Goal: Task Accomplishment & Management: Use online tool/utility

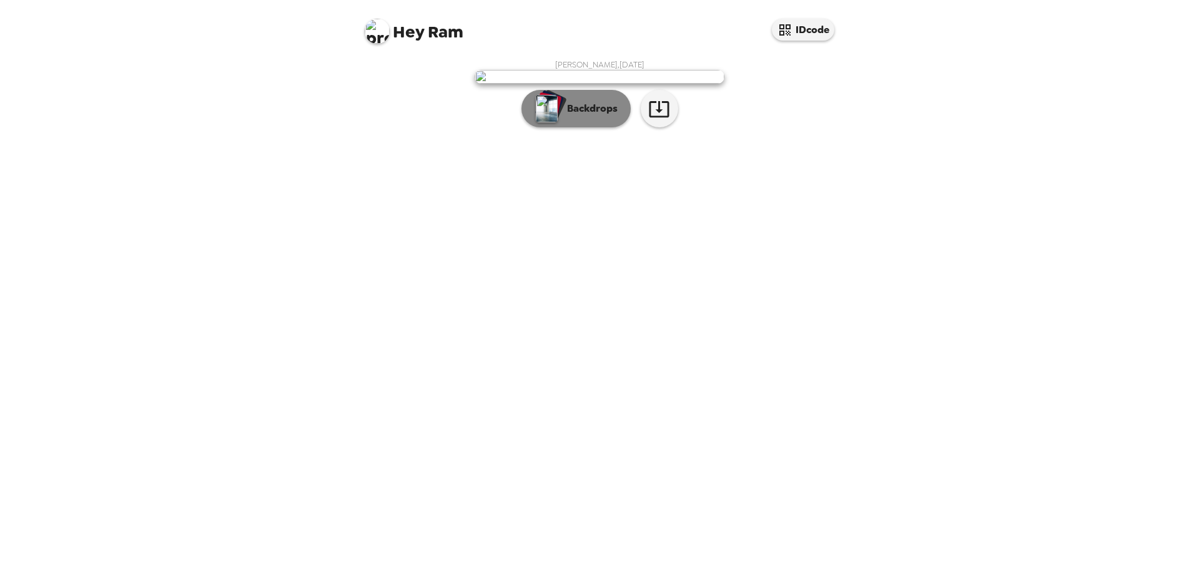
click at [602, 116] on p "Backdrops" at bounding box center [589, 108] width 57 height 15
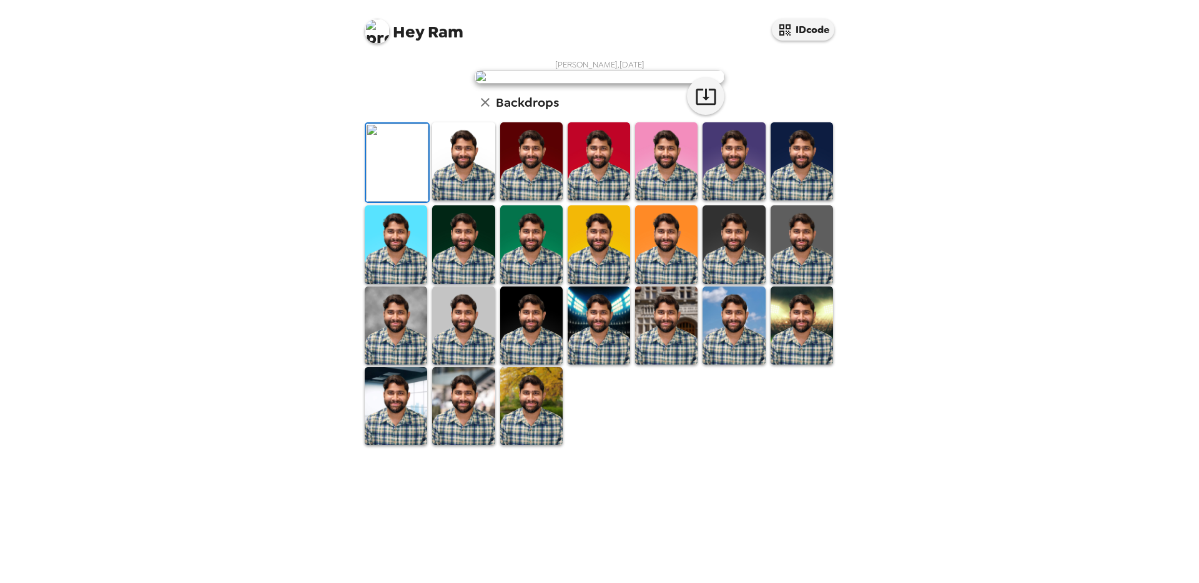
scroll to position [174, 0]
click at [543, 445] on img at bounding box center [531, 406] width 62 height 78
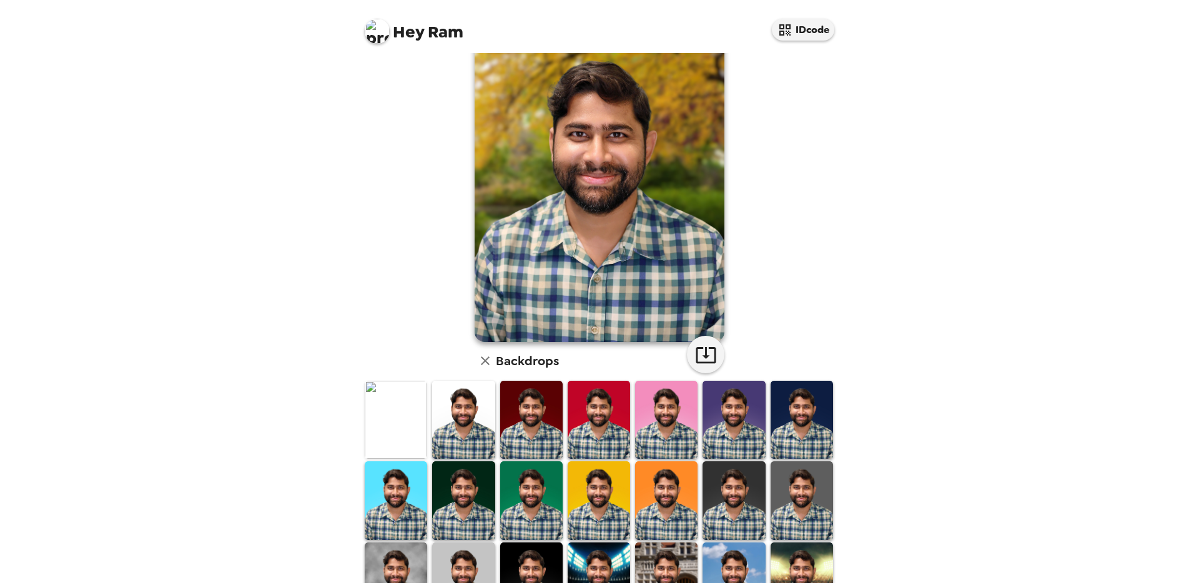
scroll to position [126, 0]
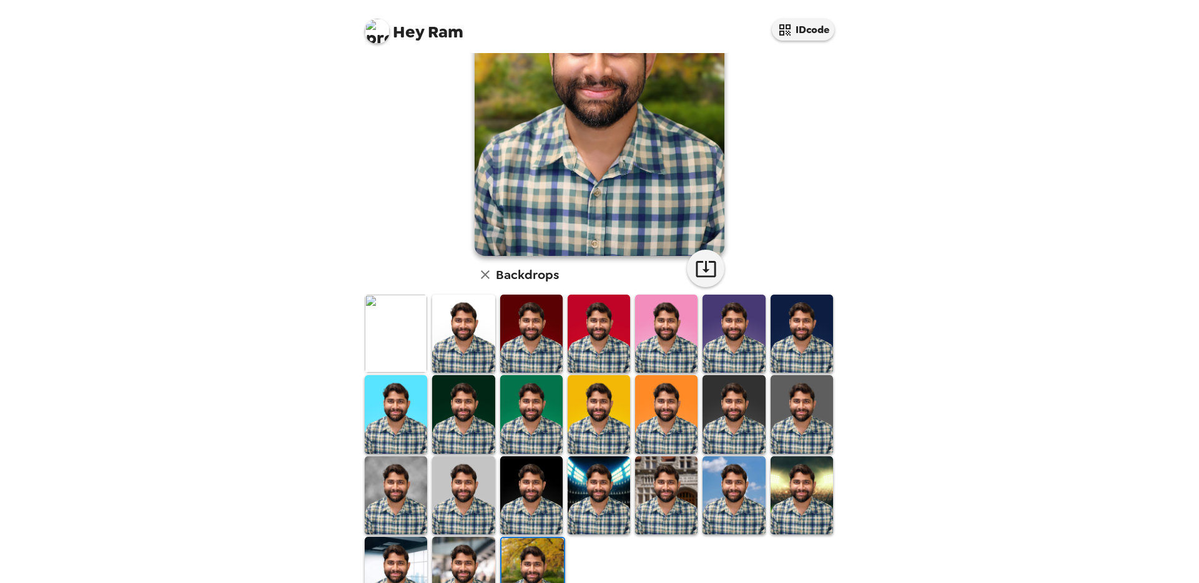
click at [371, 326] on img at bounding box center [396, 334] width 62 height 78
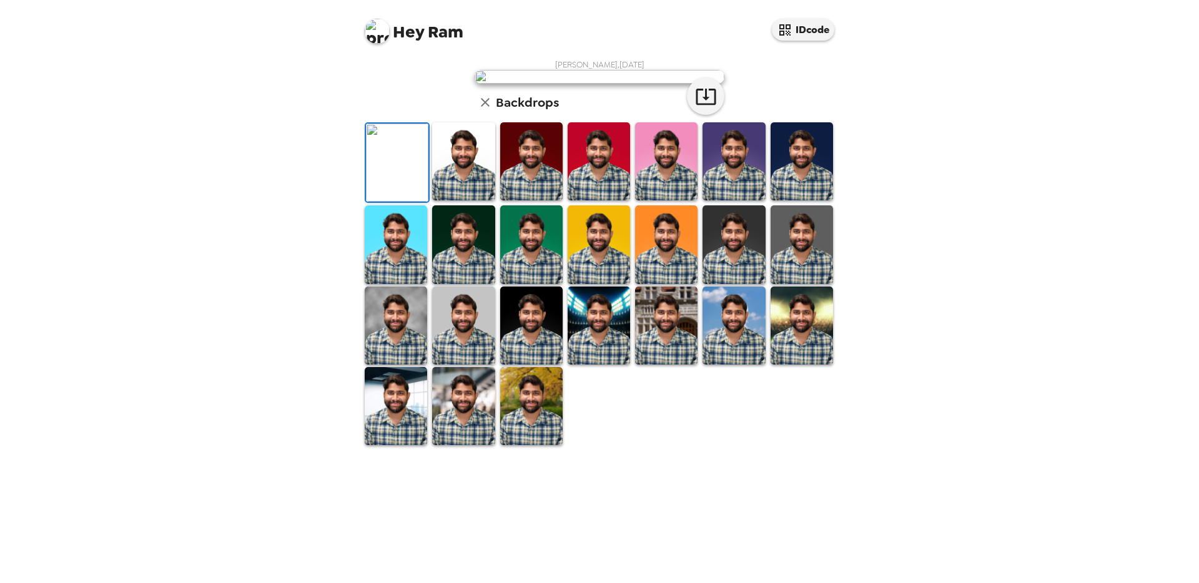
scroll to position [24, 0]
click at [574, 283] on img at bounding box center [599, 244] width 62 height 78
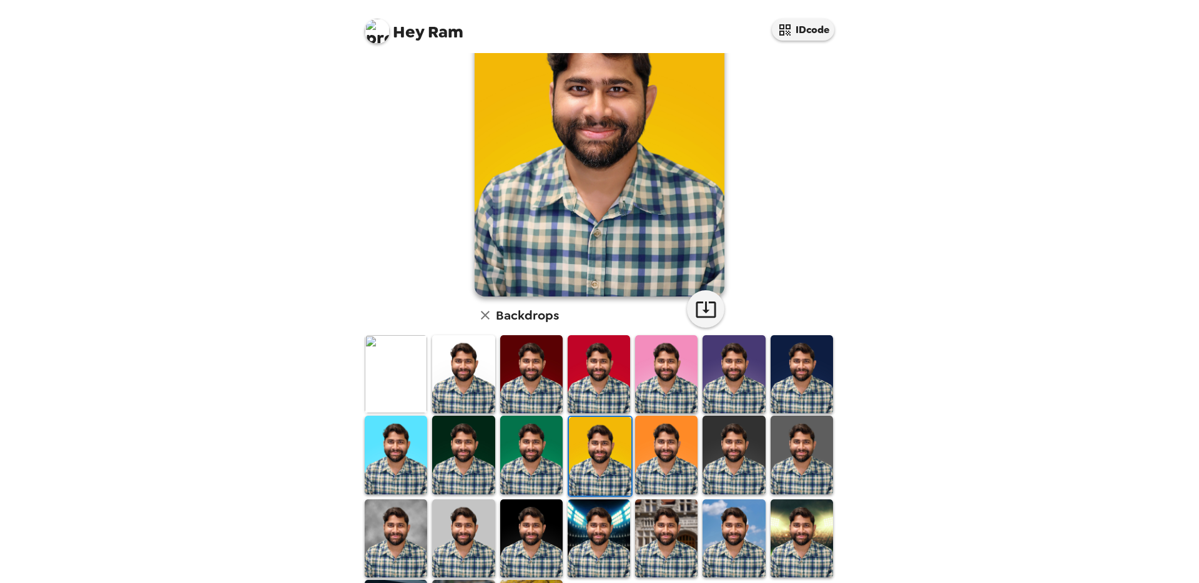
scroll to position [174, 0]
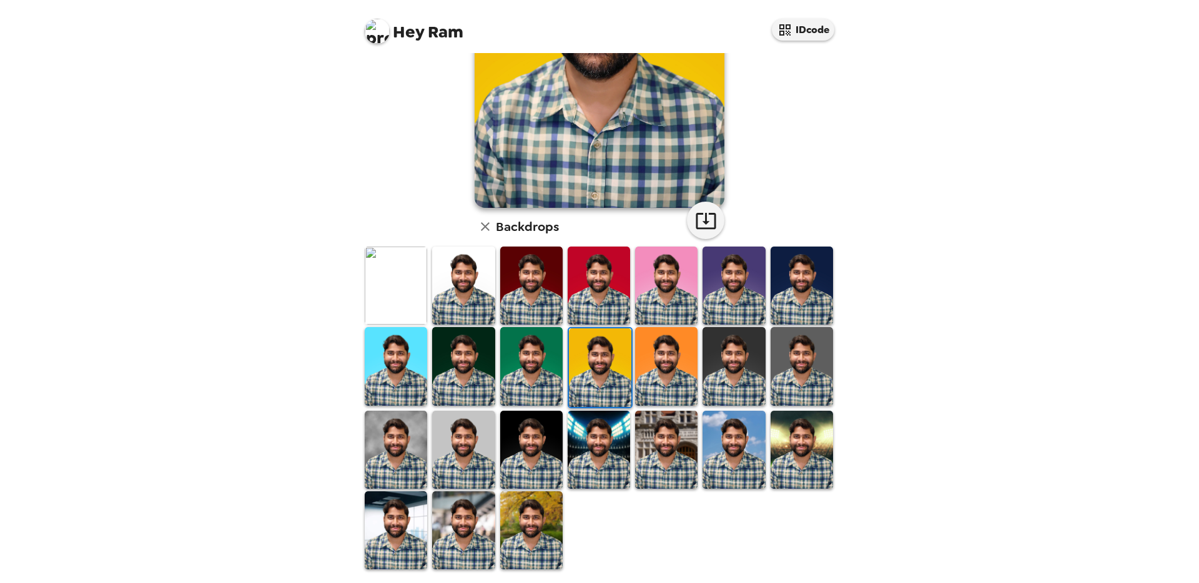
click at [796, 445] on img at bounding box center [801, 450] width 62 height 78
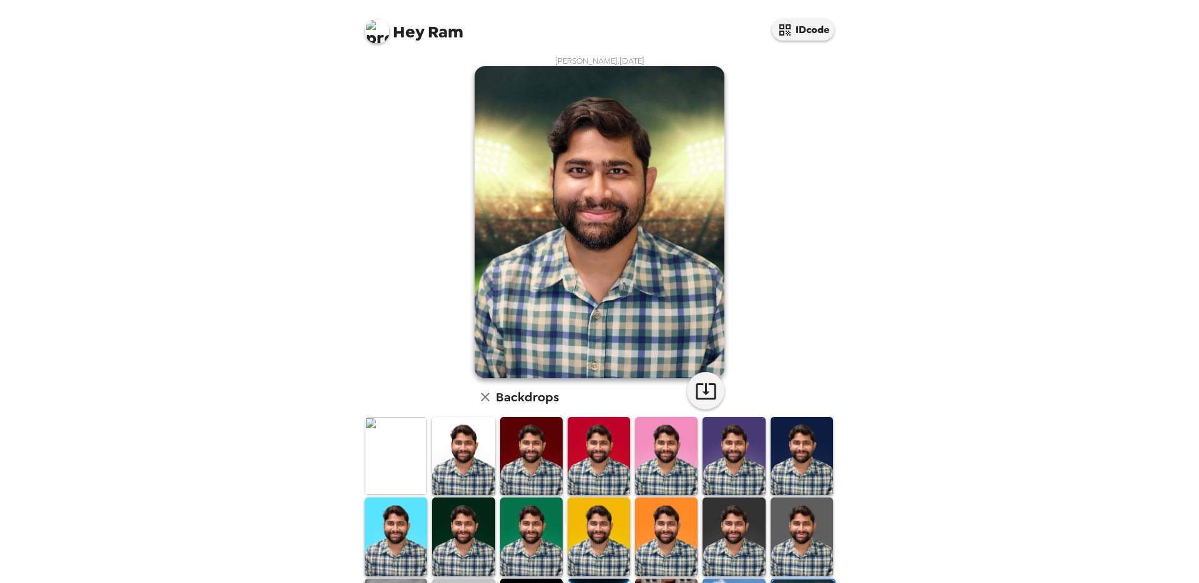
scroll to position [0, 0]
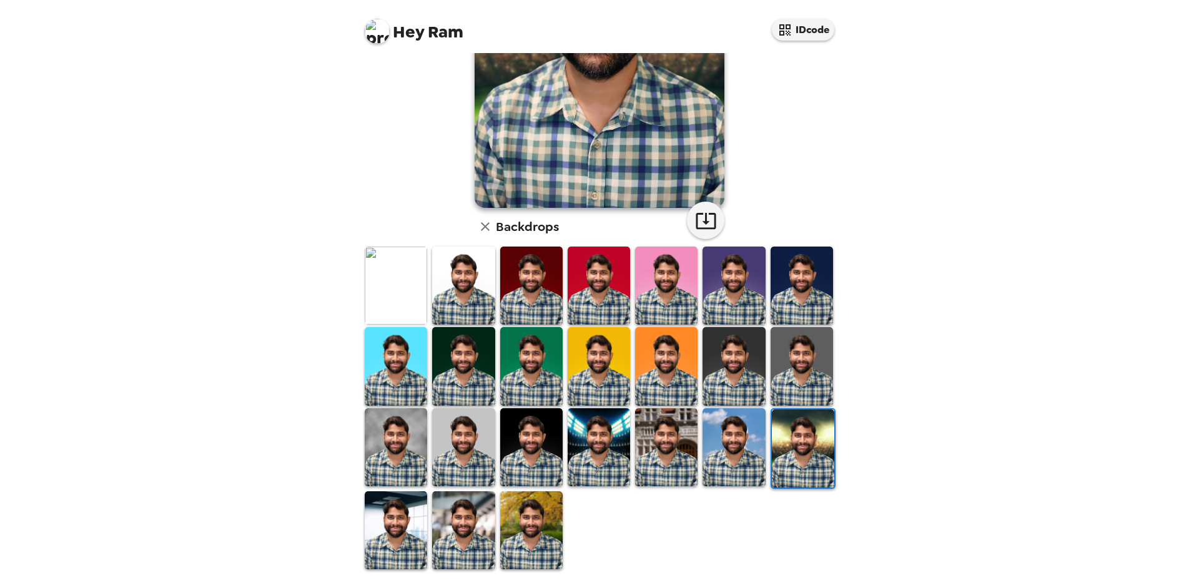
click at [386, 533] on img at bounding box center [396, 530] width 62 height 78
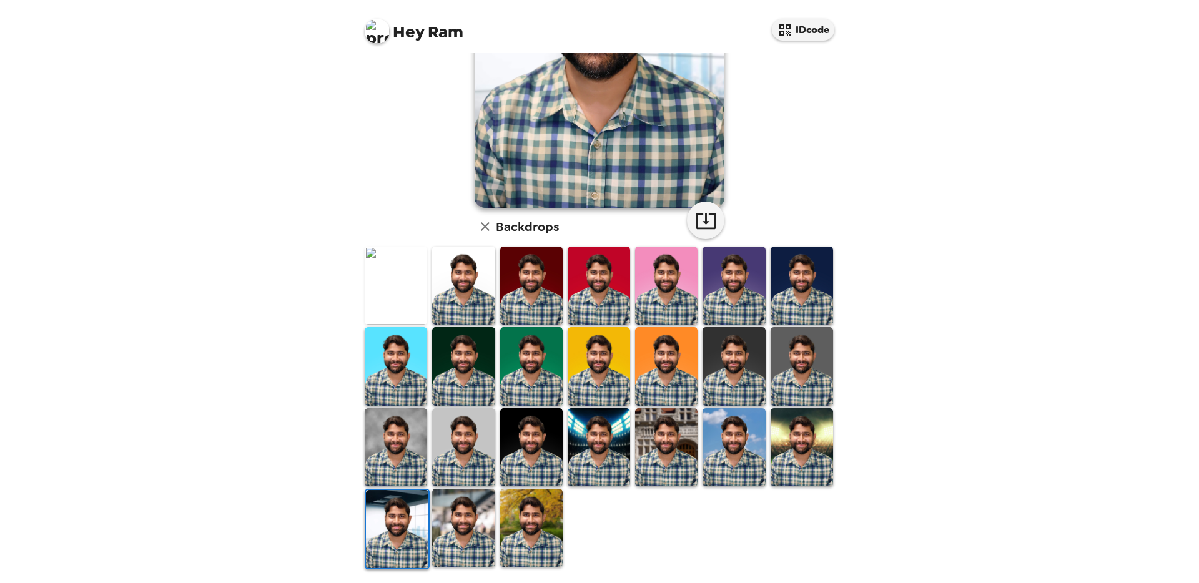
click at [470, 520] on img at bounding box center [463, 528] width 62 height 78
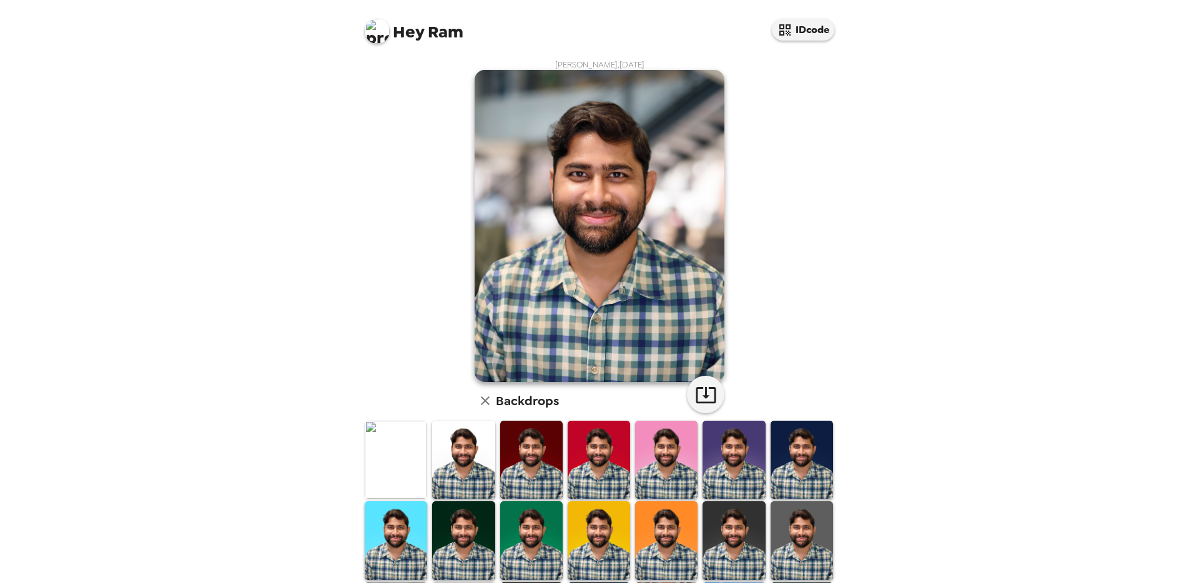
click at [973, 332] on div "Hey Ram IDcode Ram Gade , 09-23-2025 Backdrops" at bounding box center [599, 291] width 1199 height 583
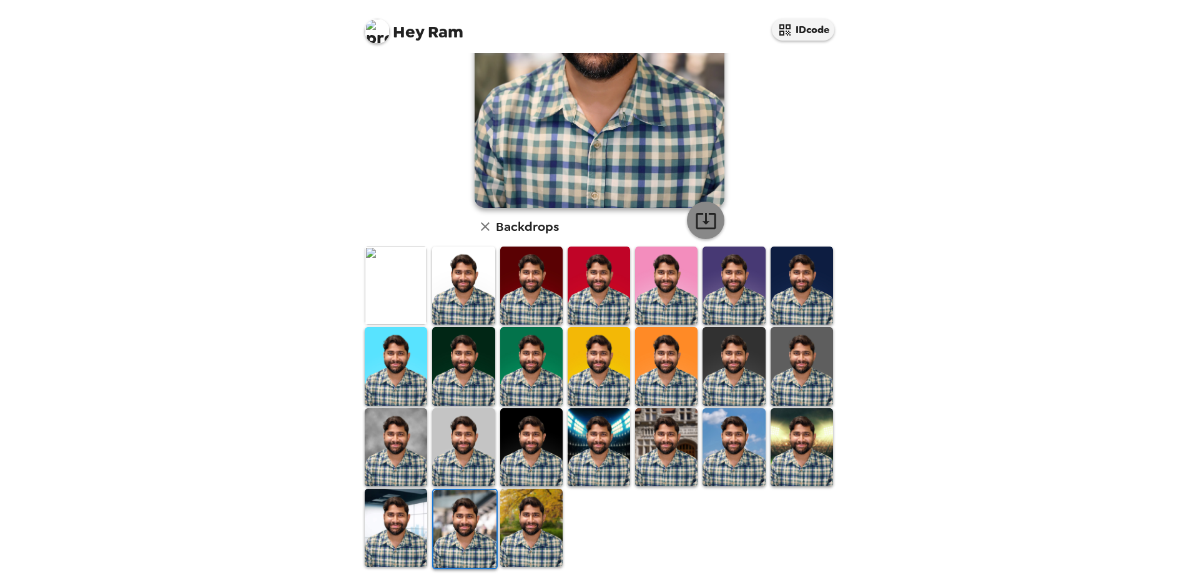
click at [701, 222] on icon "button" at bounding box center [706, 221] width 20 height 16
click at [978, 287] on div "Hey Ram IDcode Ram Gade , 09-23-2025 Backdrops" at bounding box center [599, 291] width 1199 height 583
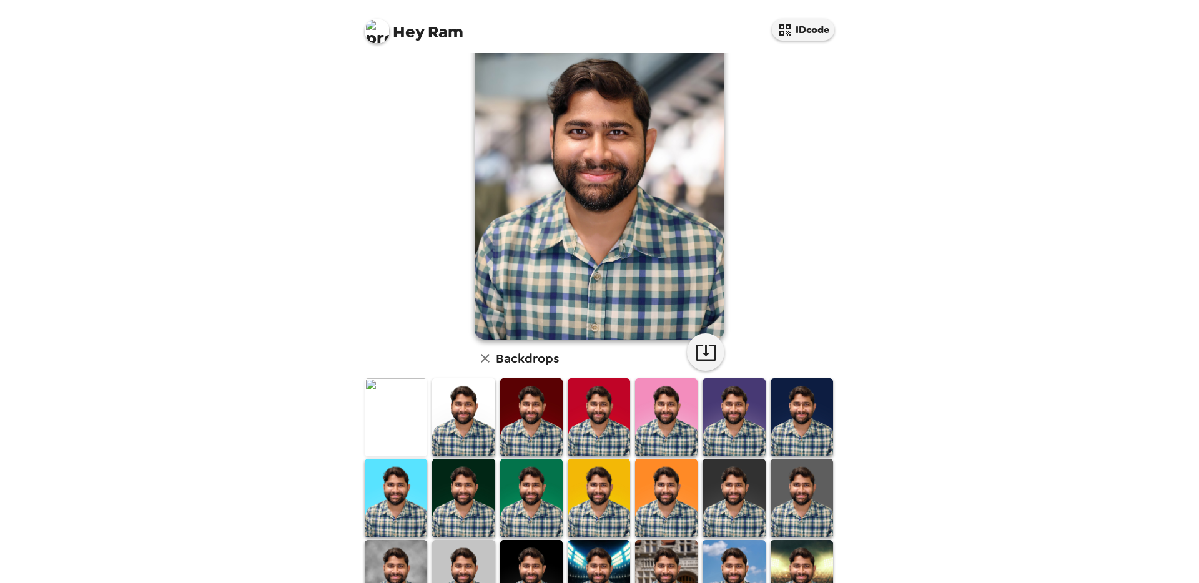
scroll to position [0, 0]
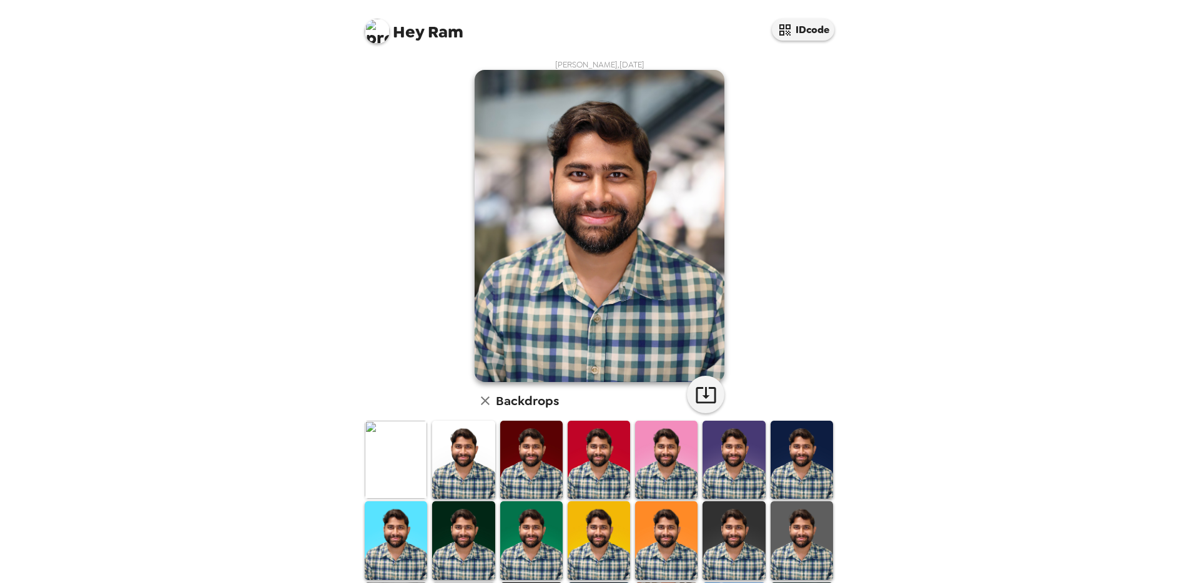
click at [295, 197] on div "Hey Ram IDcode Ram Gade , 09-23-2025 Backdrops" at bounding box center [599, 291] width 1199 height 583
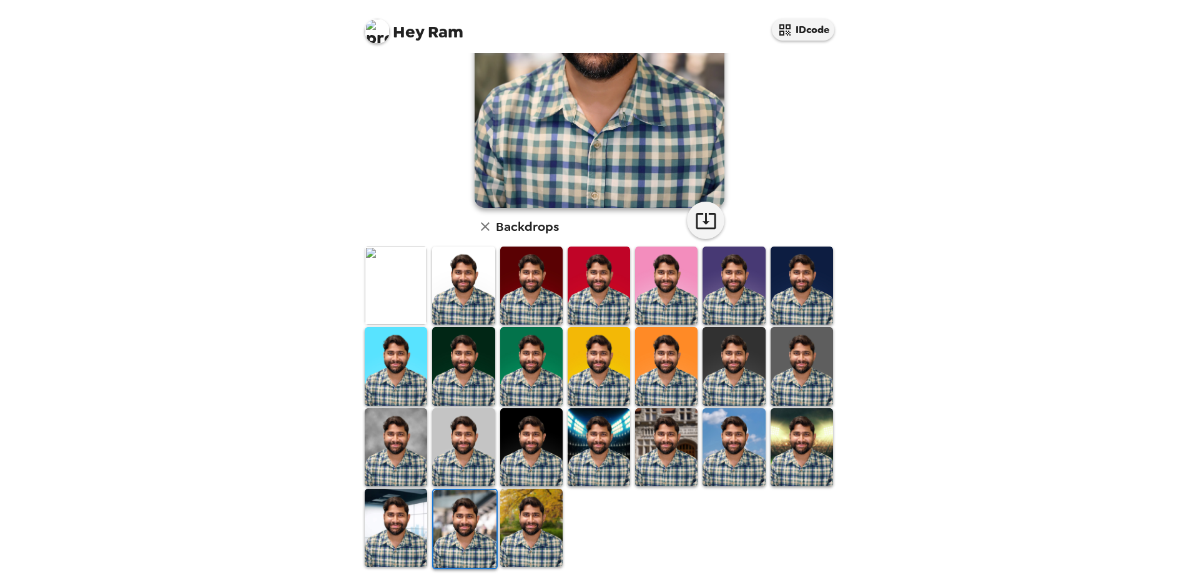
drag, startPoint x: 540, startPoint y: 525, endPoint x: 590, endPoint y: 511, distance: 51.8
click at [540, 525] on img at bounding box center [531, 528] width 62 height 78
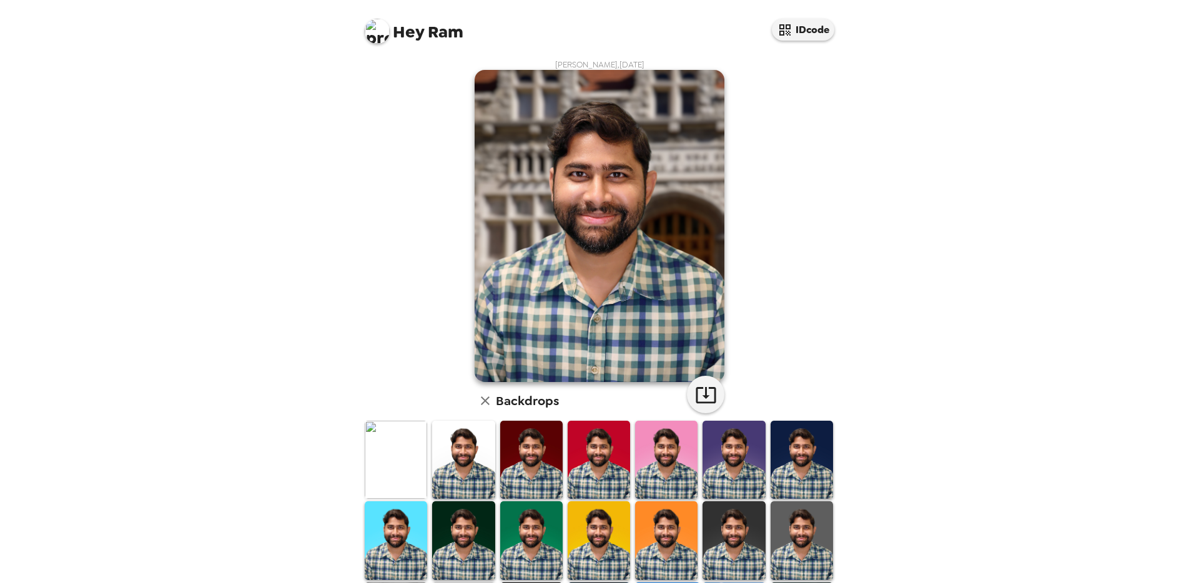
scroll to position [145, 0]
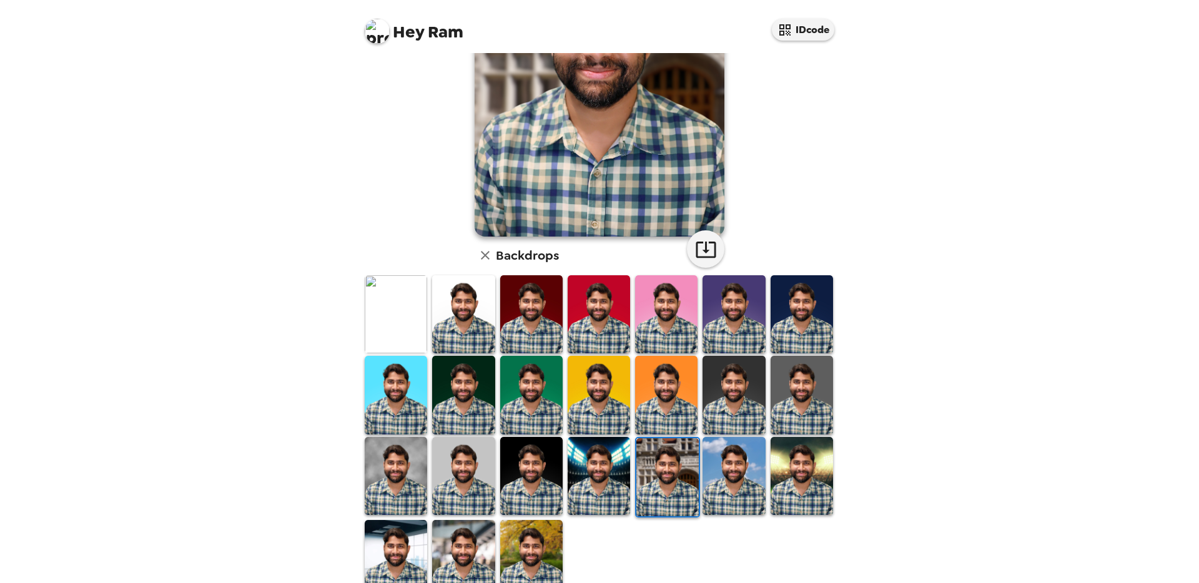
click at [546, 453] on img at bounding box center [531, 476] width 62 height 78
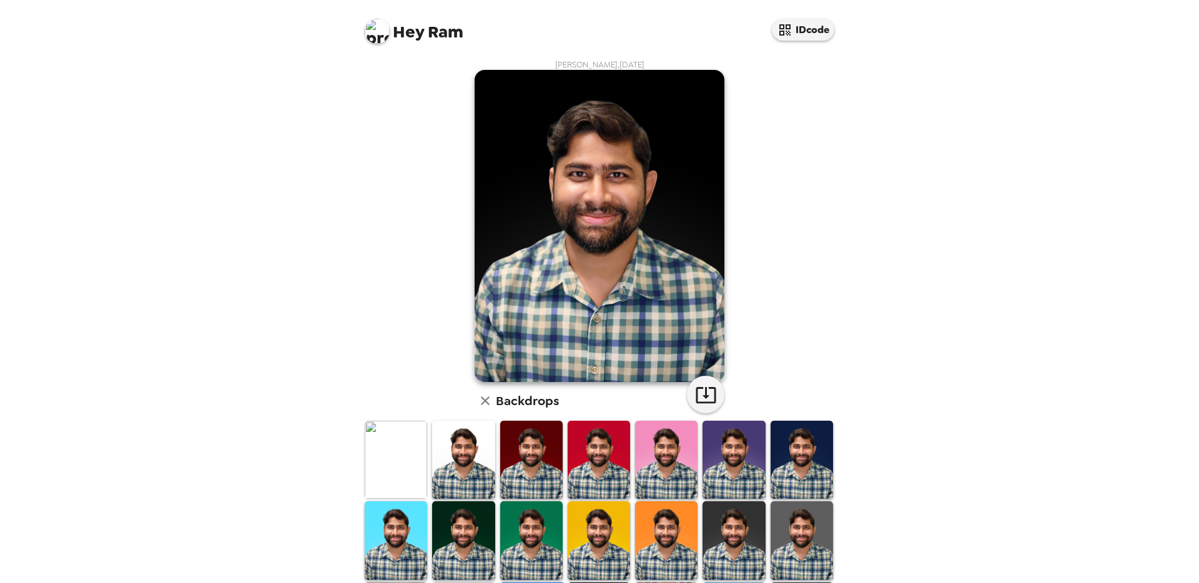
scroll to position [174, 0]
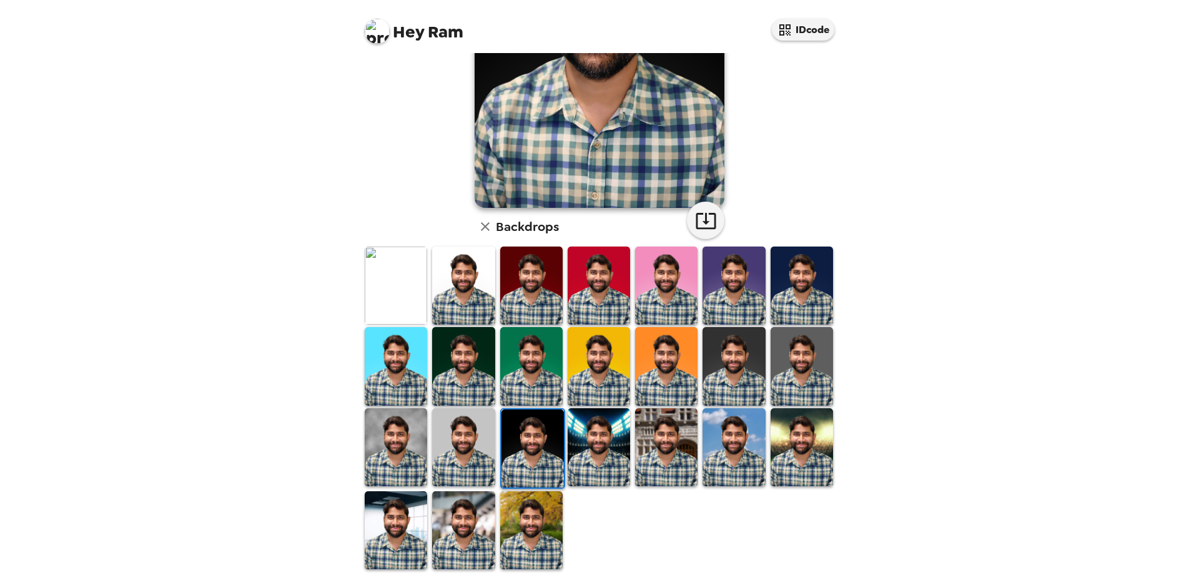
click at [737, 445] on img at bounding box center [733, 447] width 62 height 78
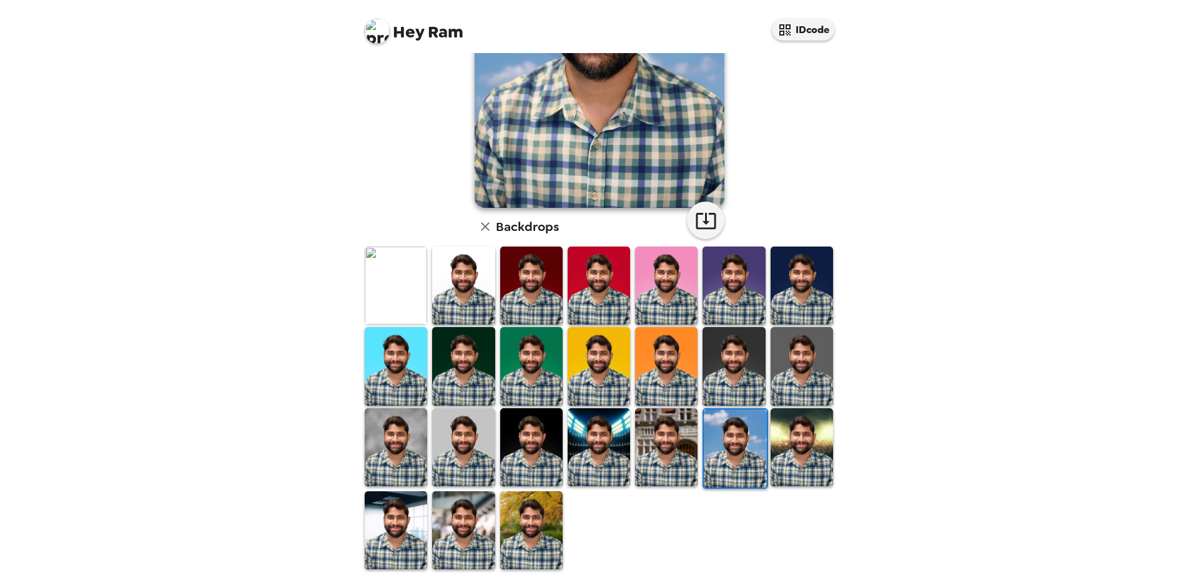
click at [470, 520] on img at bounding box center [463, 530] width 62 height 78
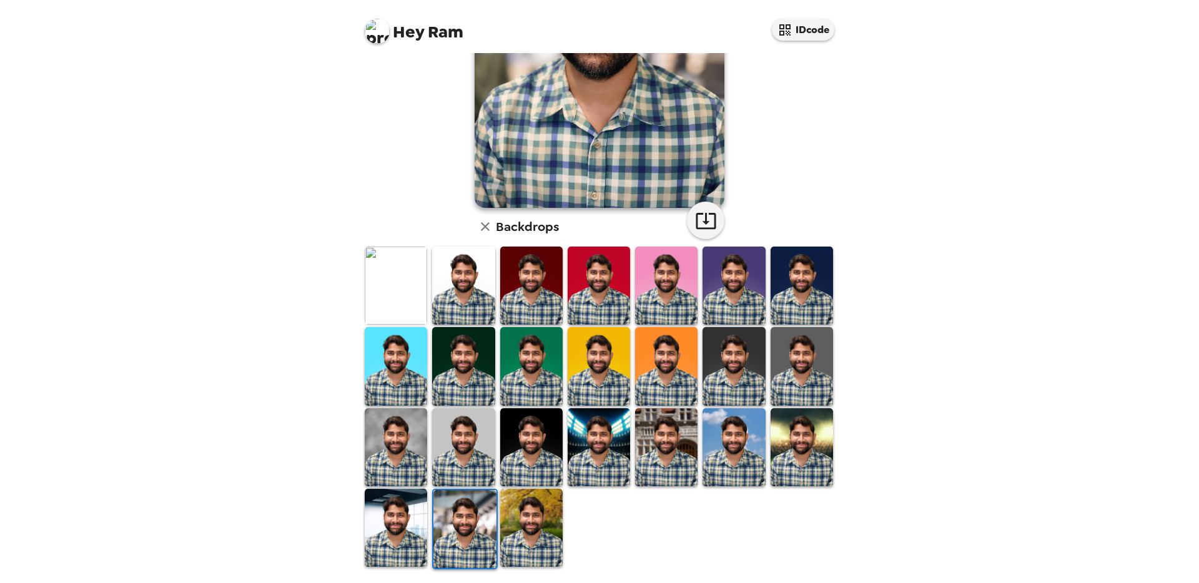
scroll to position [0, 0]
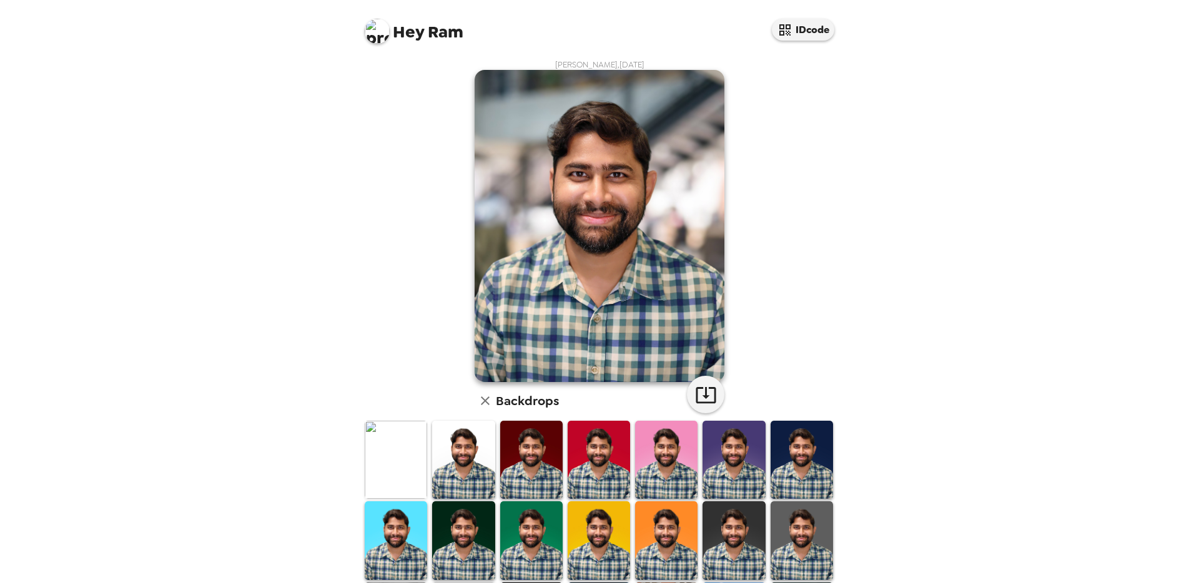
click at [483, 401] on icon "button" at bounding box center [485, 400] width 15 height 15
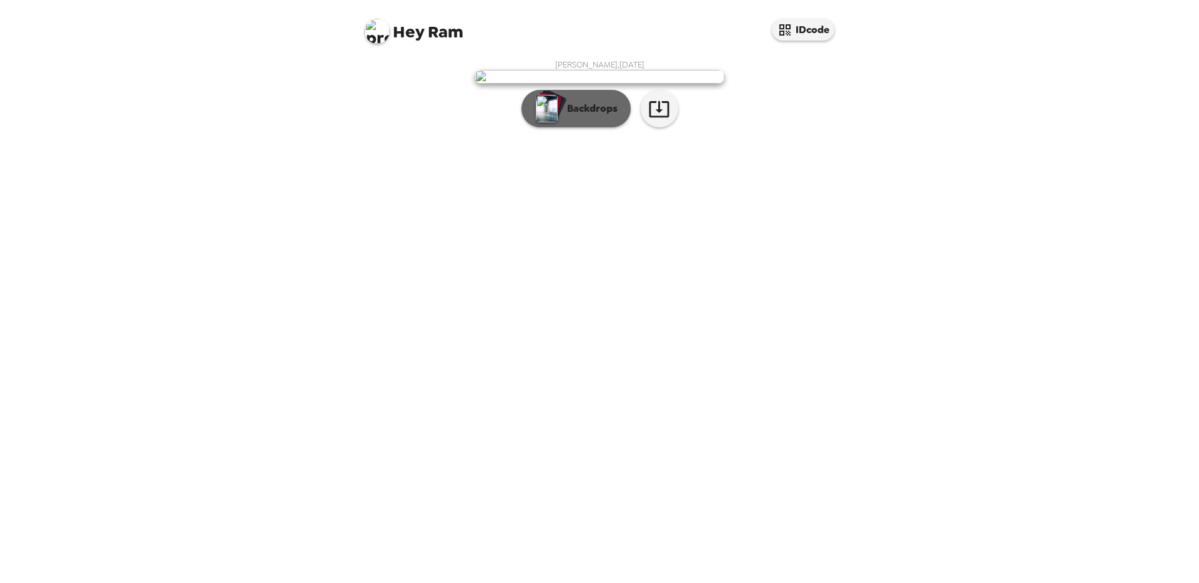
click at [614, 116] on p "Backdrops" at bounding box center [589, 108] width 57 height 15
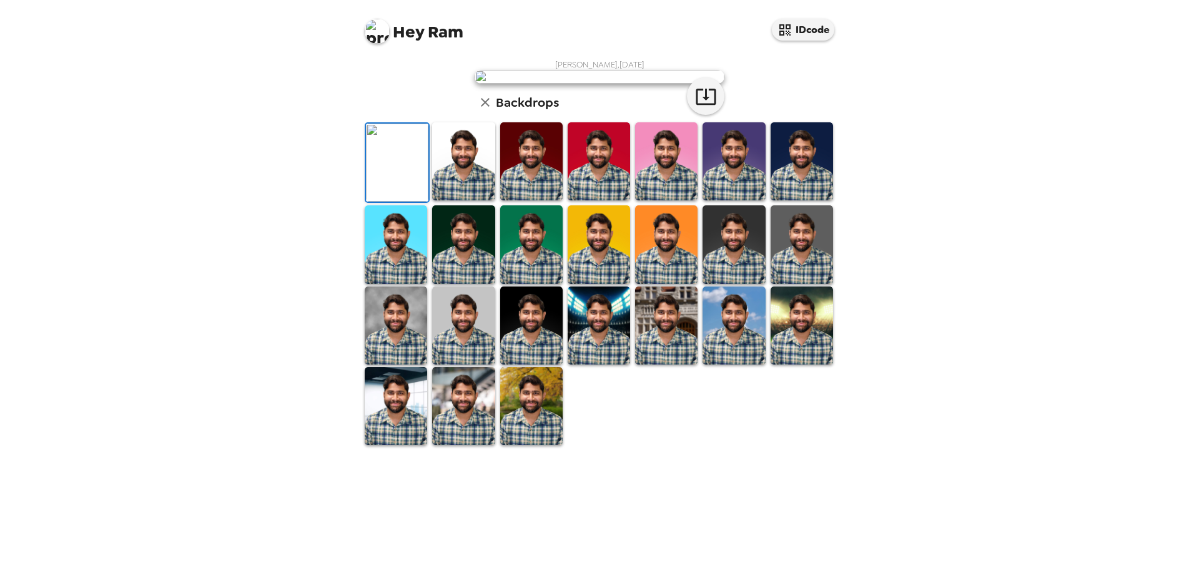
scroll to position [174, 0]
click at [524, 445] on img at bounding box center [531, 406] width 62 height 78
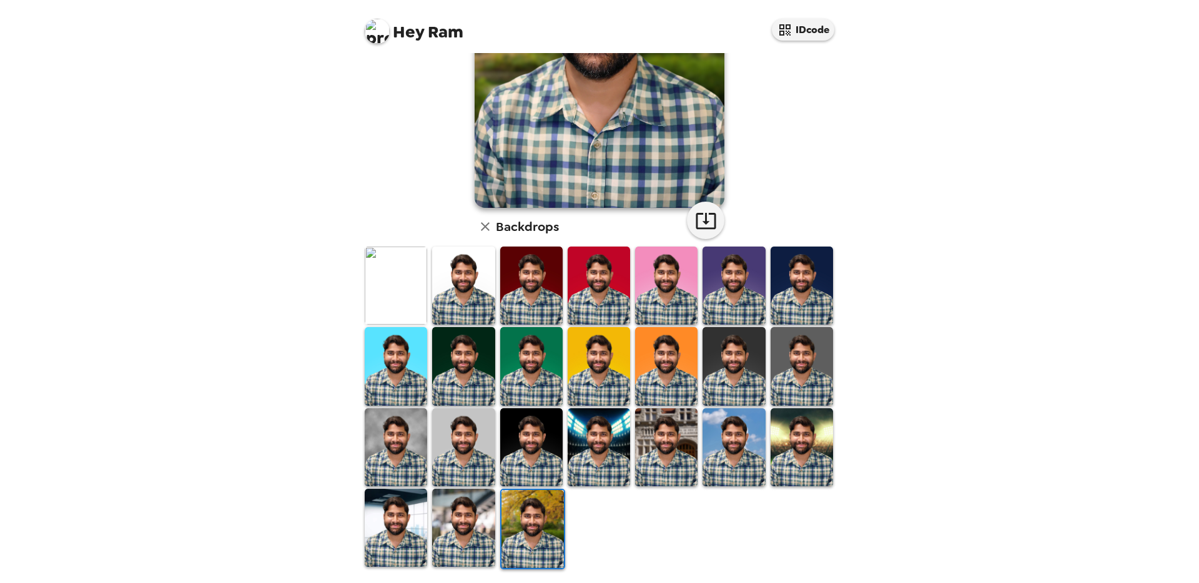
scroll to position [173, 0]
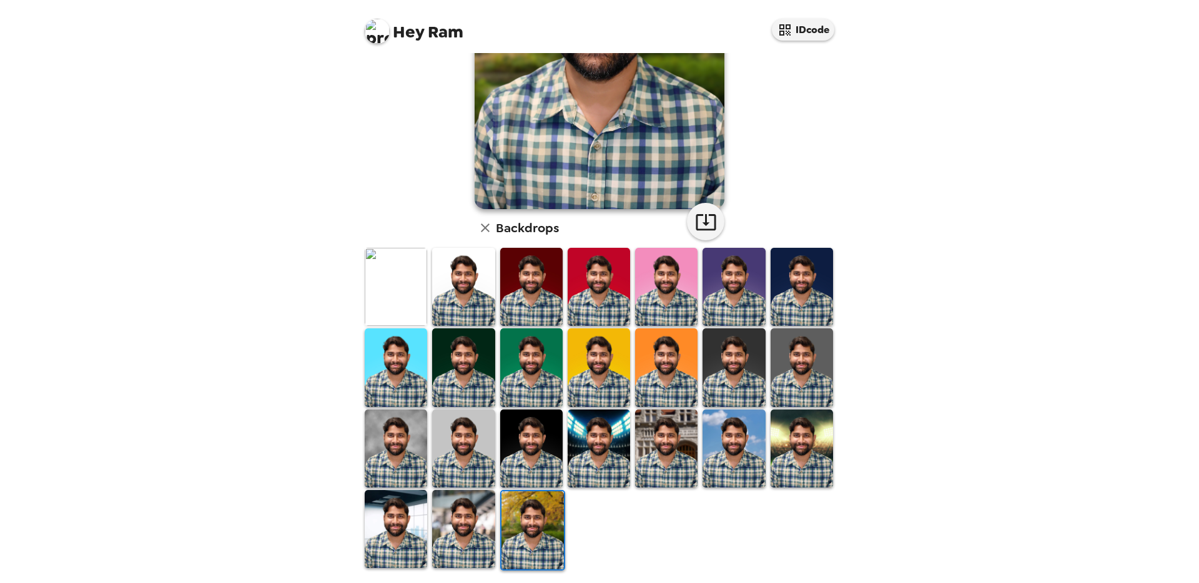
click at [476, 514] on img at bounding box center [463, 529] width 62 height 78
